Goal: Find specific page/section: Find specific page/section

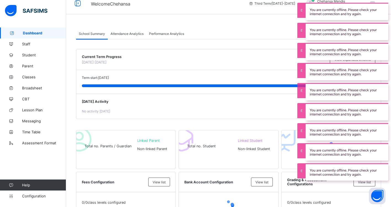
scroll to position [20, 0]
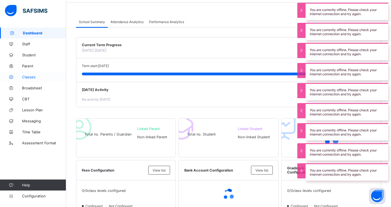
click at [28, 75] on span "Classes" at bounding box center [44, 77] width 44 height 4
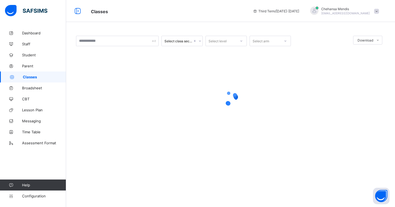
click at [321, 80] on div at bounding box center [230, 98] width 309 height 105
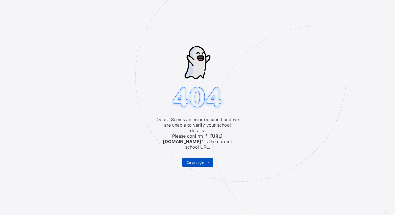
click at [204, 158] on span at bounding box center [208, 162] width 9 height 9
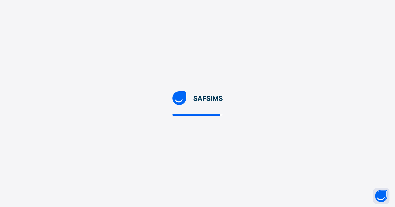
click at [232, 17] on div at bounding box center [197, 103] width 395 height 207
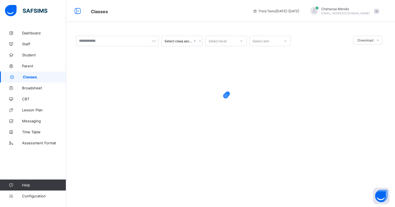
drag, startPoint x: 73, startPoint y: 53, endPoint x: 71, endPoint y: 59, distance: 6.6
click at [71, 59] on div "Select class section Select level Select arm Download Pdf Report Excel Report ×…" at bounding box center [230, 94] width 329 height 132
drag, startPoint x: 71, startPoint y: 59, endPoint x: 85, endPoint y: 110, distance: 52.7
click at [85, 110] on div "Select class section Select level Select arm Download Pdf Report Excel Report ×…" at bounding box center [230, 94] width 329 height 132
